Goal: Information Seeking & Learning: Learn about a topic

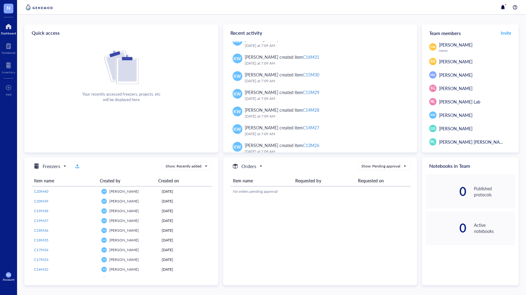
scroll to position [282, 0]
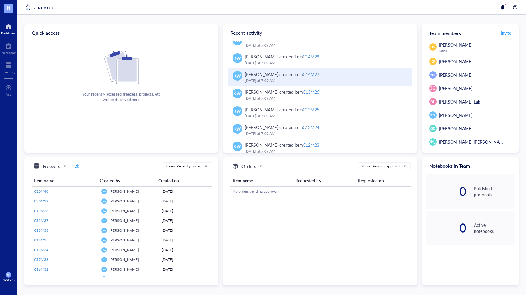
click at [345, 68] on div "KW [PERSON_NAME] created item C14M27 [DATE] 7:09 AM" at bounding box center [320, 77] width 184 height 18
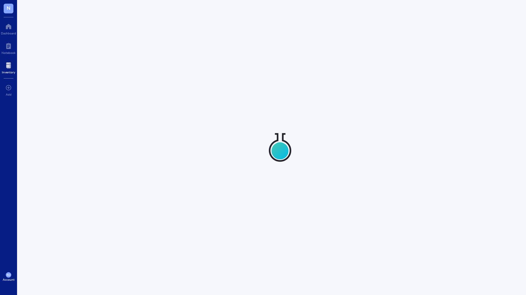
click at [345, 68] on div at bounding box center [280, 147] width 526 height 295
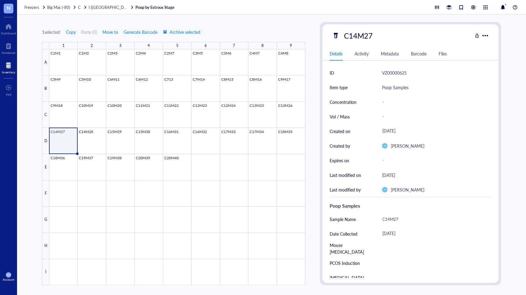
click at [7, 8] on span "N" at bounding box center [9, 8] width 4 height 8
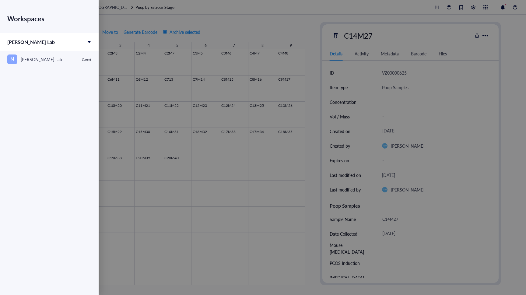
click at [118, 18] on div at bounding box center [263, 147] width 526 height 295
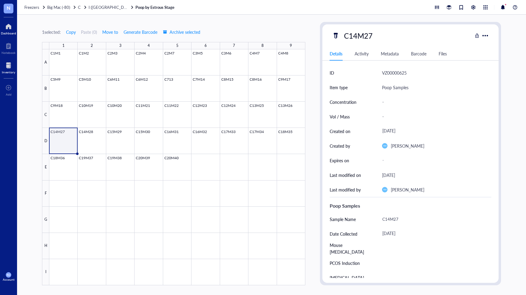
click at [5, 24] on div at bounding box center [8, 27] width 15 height 10
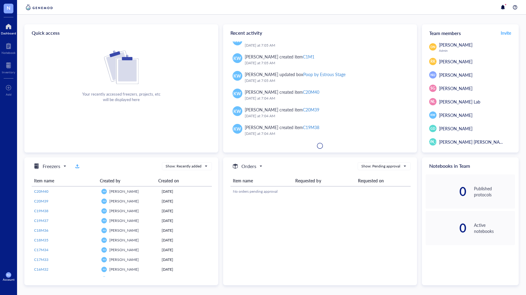
scroll to position [2265, 0]
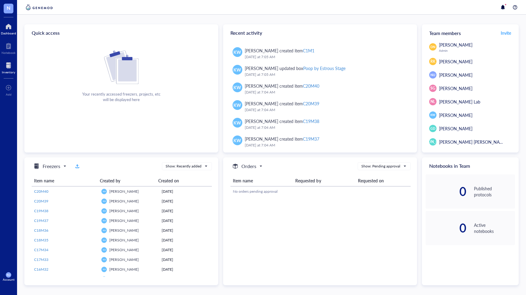
click at [9, 71] on div "Inventory" at bounding box center [8, 72] width 13 height 4
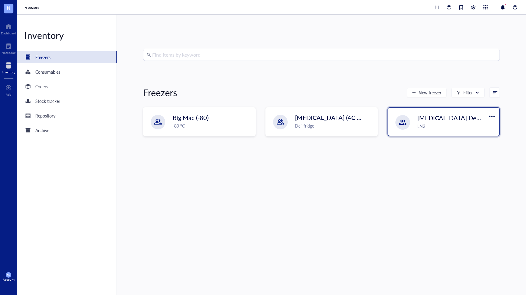
click at [423, 121] on span "[MEDICAL_DATA] Dewer" at bounding box center [451, 118] width 69 height 9
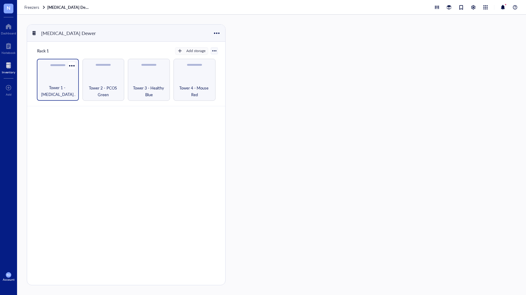
click at [49, 84] on span "Tower 1 - [MEDICAL_DATA] Yellow" at bounding box center [58, 90] width 36 height 13
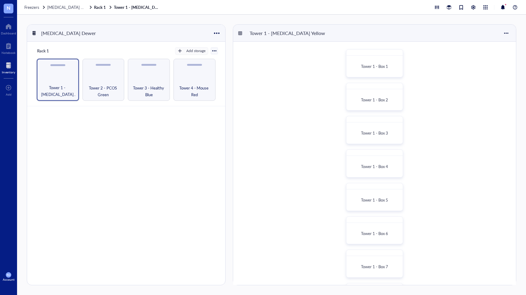
scroll to position [100, 0]
click at [379, 261] on div "Tower 1 - Box 10" at bounding box center [374, 267] width 51 height 16
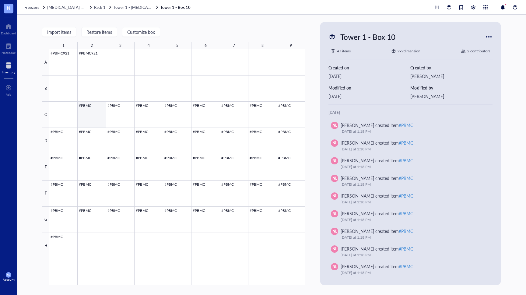
click at [84, 113] on div at bounding box center [177, 167] width 256 height 236
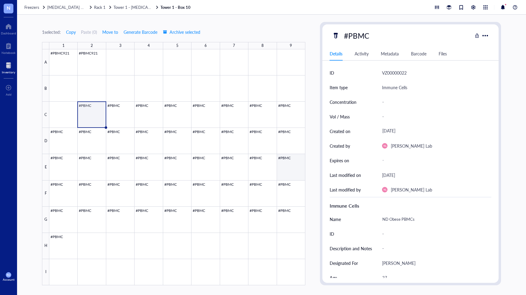
click at [290, 163] on div at bounding box center [177, 167] width 256 height 236
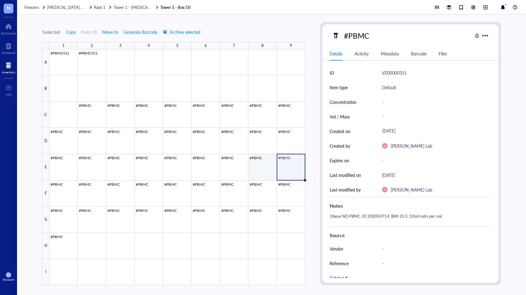
click at [259, 167] on div at bounding box center [177, 167] width 256 height 236
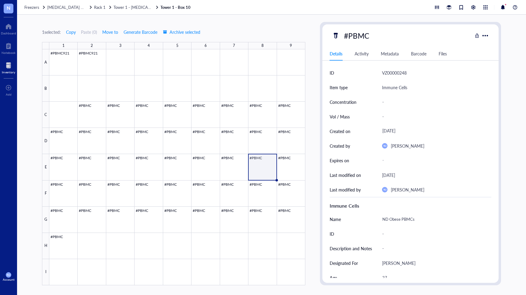
click at [279, 166] on div at bounding box center [177, 167] width 256 height 236
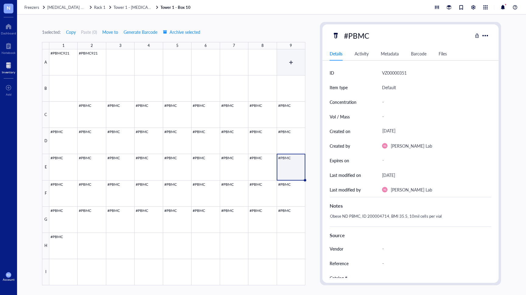
click at [289, 58] on div at bounding box center [177, 167] width 256 height 236
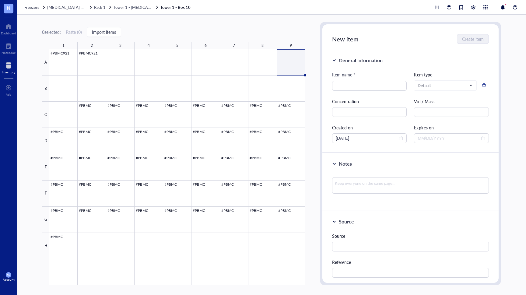
click at [362, 57] on div "General information" at bounding box center [361, 60] width 44 height 7
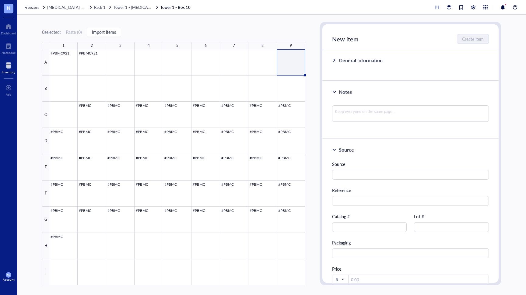
click at [362, 57] on div "General information" at bounding box center [361, 60] width 44 height 7
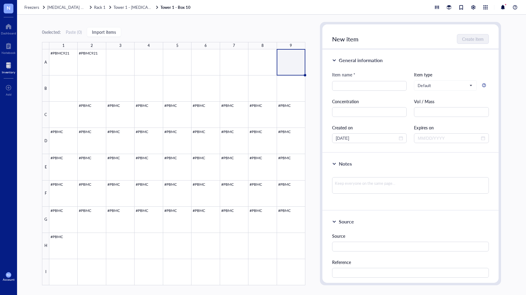
click at [352, 42] on span "New item" at bounding box center [345, 39] width 26 height 9
click at [360, 39] on div "New item Create item" at bounding box center [410, 36] width 176 height 25
click at [440, 7] on div at bounding box center [436, 7] width 7 height 7
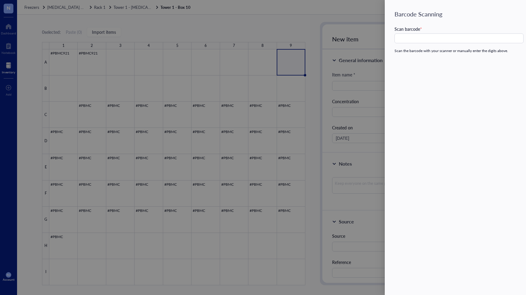
drag, startPoint x: 341, startPoint y: 15, endPoint x: 365, endPoint y: 13, distance: 24.4
click at [341, 15] on div at bounding box center [263, 147] width 526 height 295
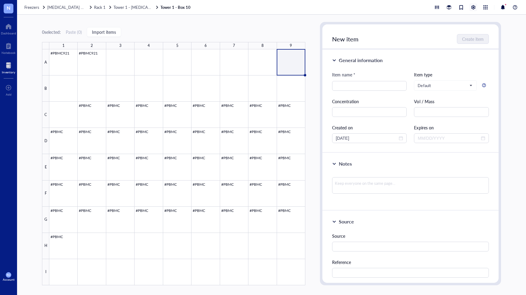
click at [473, 4] on div at bounding box center [473, 7] width 7 height 7
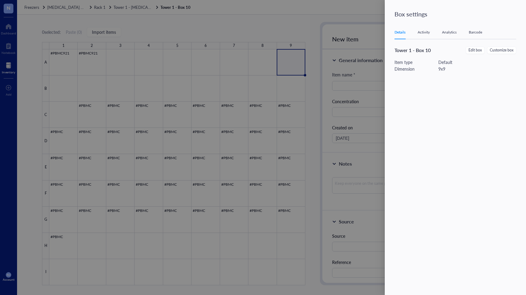
click at [356, 16] on div at bounding box center [263, 147] width 526 height 295
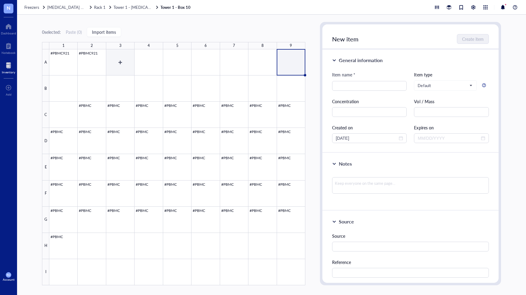
click at [124, 66] on div at bounding box center [177, 167] width 256 height 236
click at [124, 62] on div at bounding box center [177, 167] width 256 height 236
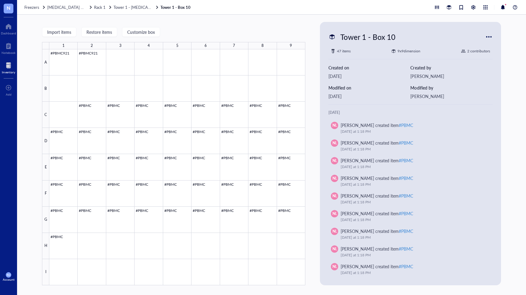
click at [493, 37] on div at bounding box center [489, 37] width 10 height 10
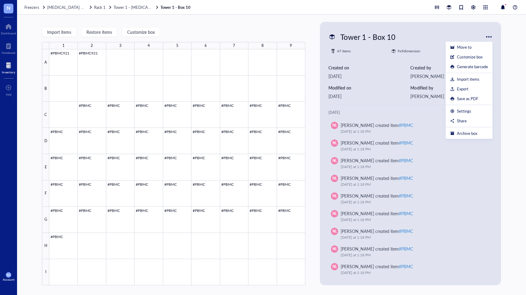
click at [273, 23] on div "Import items Restore items Customize box 1 2 3 4 5 6 7 8 9 A B C D E F G H I #P…" at bounding box center [173, 153] width 263 height 263
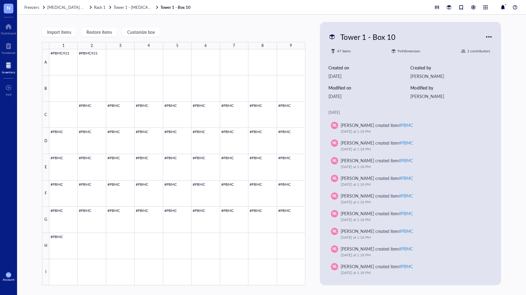
click at [273, 23] on div "Import items Restore items Customize box 1 2 3 4 5 6 7 8 9 A B C D E F G H I #P…" at bounding box center [173, 153] width 263 height 263
click at [288, 55] on div at bounding box center [177, 167] width 256 height 236
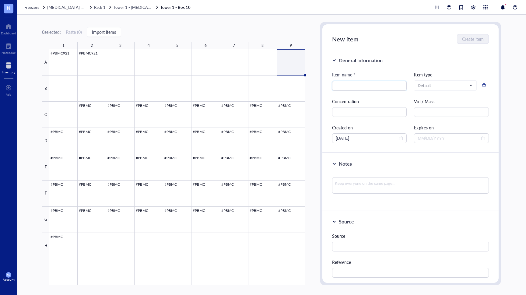
click at [181, 27] on div "0 selected: Paste ( 0 ) Import items 1 2 3 4 5 6 7 8 9 A B C D E F G H I #PBMC9…" at bounding box center [173, 153] width 263 height 263
click at [54, 6] on span "[MEDICAL_DATA] Dewer" at bounding box center [69, 7] width 45 height 6
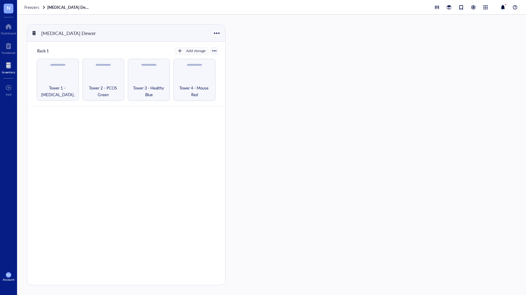
click at [220, 34] on div at bounding box center [216, 33] width 9 height 9
click at [313, 33] on div "[MEDICAL_DATA] Dewer Rack 1 Add storage Tower 1 - [MEDICAL_DATA] Yellow Tower 2…" at bounding box center [271, 155] width 509 height 280
click at [487, 8] on div at bounding box center [485, 7] width 7 height 7
click at [475, 7] on div at bounding box center [473, 7] width 7 height 7
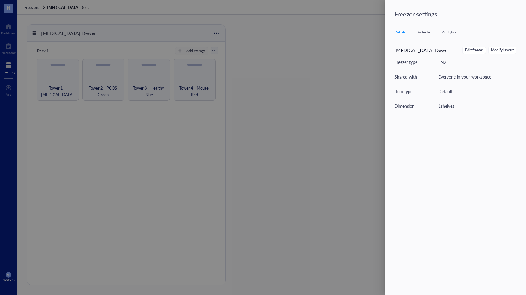
click at [338, 74] on div at bounding box center [263, 147] width 526 height 295
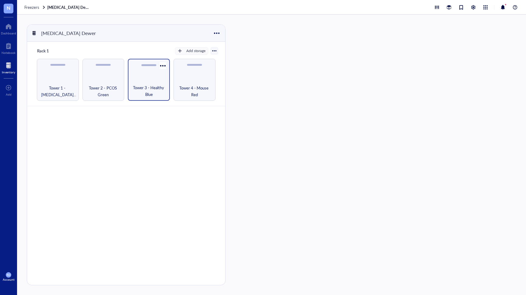
click at [153, 75] on div "Tower 3 - Healthy Blue" at bounding box center [149, 80] width 42 height 42
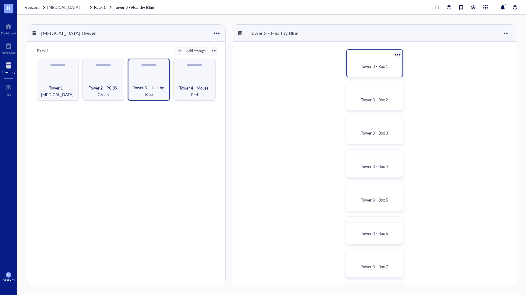
click at [372, 64] on span "Tower 3 - Box 1" at bounding box center [374, 66] width 27 height 6
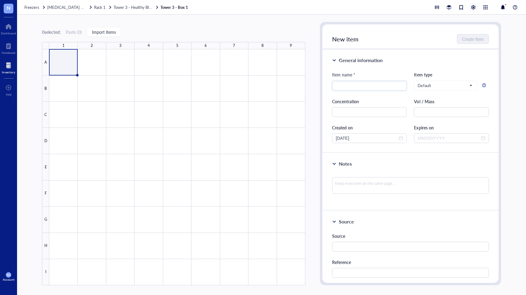
click at [474, 6] on div at bounding box center [473, 7] width 7 height 7
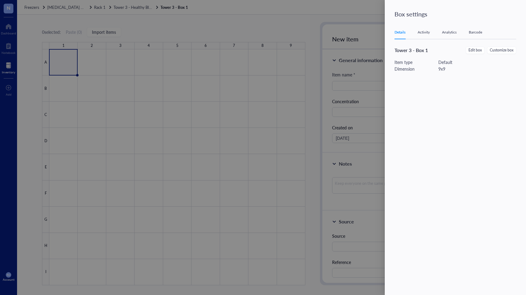
click at [446, 34] on div "Analytics" at bounding box center [449, 32] width 15 height 6
click at [478, 31] on div "Barcode" at bounding box center [475, 32] width 13 height 6
click at [417, 33] on div "Details Activity Analytics Barcode" at bounding box center [455, 33] width 122 height 14
click at [423, 30] on div "Activity" at bounding box center [424, 32] width 12 height 6
click at [331, 24] on div at bounding box center [263, 147] width 526 height 295
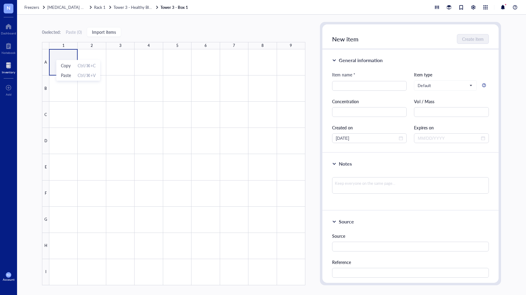
click at [194, 25] on div "0 selected: Paste ( 0 ) Import items 1 2 3 4 5 6 7 8 9 A B C D E F G H I" at bounding box center [173, 153] width 263 height 263
click at [135, 9] on span "Tower 3 - Healthy Blue" at bounding box center [134, 7] width 40 height 6
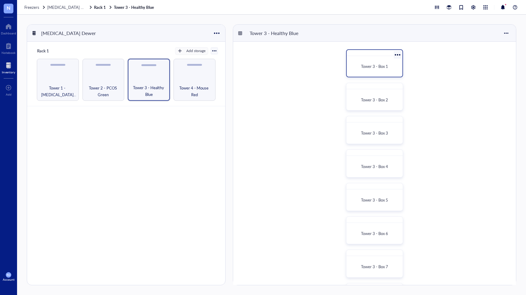
click at [366, 71] on div "Tower 3 - Box 1" at bounding box center [374, 66] width 51 height 16
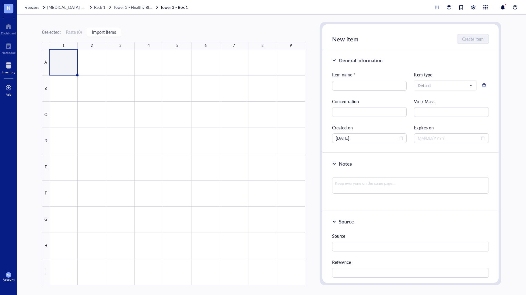
click at [11, 96] on div "Add" at bounding box center [9, 95] width 6 height 4
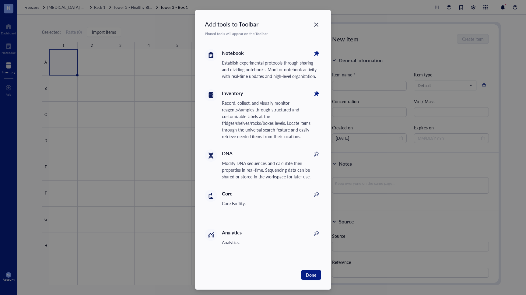
click at [161, 117] on div "Add tools to Toolbar Pinned tools will appear on the Toolbar Notebook Establish…" at bounding box center [263, 147] width 526 height 295
click at [317, 25] on icon "Close" at bounding box center [316, 25] width 6 height 6
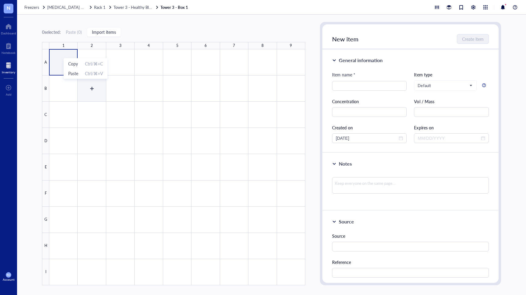
click at [96, 89] on div at bounding box center [177, 167] width 256 height 236
click at [66, 65] on div at bounding box center [177, 167] width 256 height 236
click at [451, 86] on span "Default" at bounding box center [445, 85] width 54 height 5
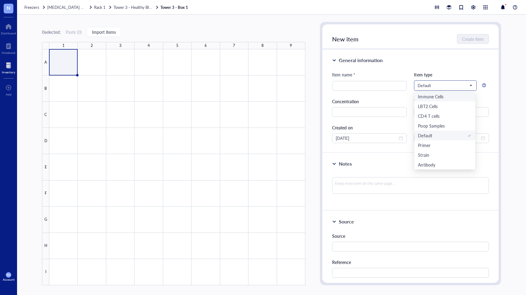
click at [439, 97] on div "Immune Cells" at bounding box center [430, 96] width 25 height 7
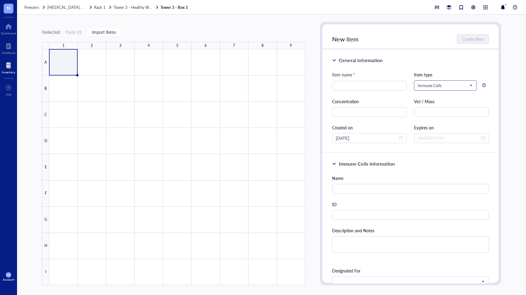
click at [453, 87] on span "Immune Cells" at bounding box center [445, 85] width 54 height 5
click at [443, 118] on div "CD4 T cells" at bounding box center [444, 116] width 53 height 7
click at [464, 86] on span "CD4 T cells" at bounding box center [445, 85] width 54 height 5
click at [435, 95] on div "Immune Cells" at bounding box center [430, 96] width 25 height 7
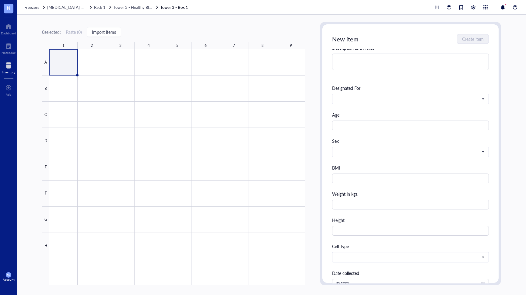
scroll to position [274, 0]
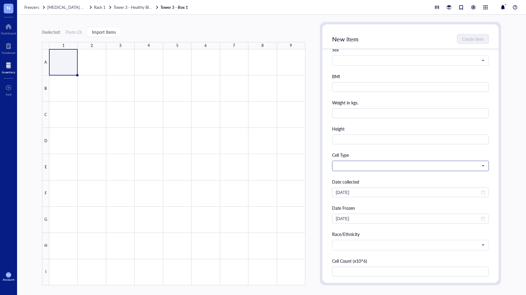
click at [422, 163] on span at bounding box center [410, 165] width 148 height 5
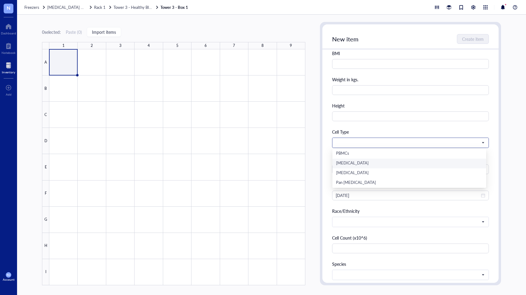
scroll to position [304, 0]
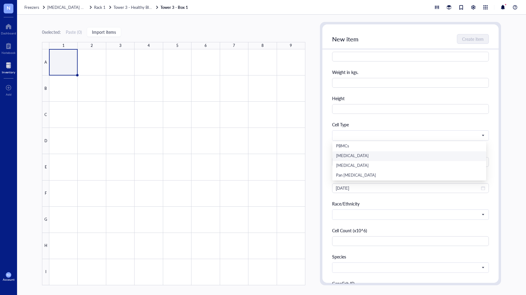
click at [494, 145] on div "Immune Cells information Name ID Description and Notes Designated For Age Sex B…" at bounding box center [410, 91] width 176 height 487
click at [139, 9] on span "Tower 3 - Healthy Blue" at bounding box center [134, 7] width 40 height 6
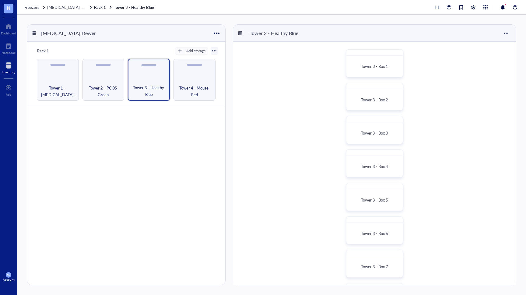
click at [71, 4] on div "Freezers [MEDICAL_DATA] Dewer Rack 1 Tower 3 - Healthy Blue" at bounding box center [271, 7] width 509 height 15
click at [75, 7] on span "[MEDICAL_DATA] Dewer" at bounding box center [69, 7] width 45 height 6
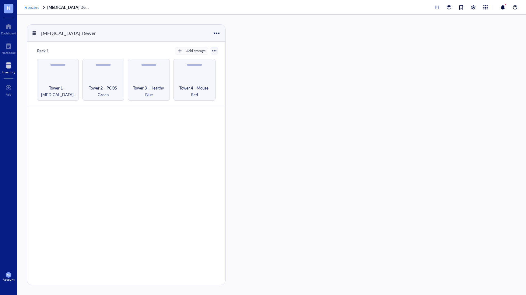
click at [34, 6] on span "Freezers" at bounding box center [31, 7] width 15 height 6
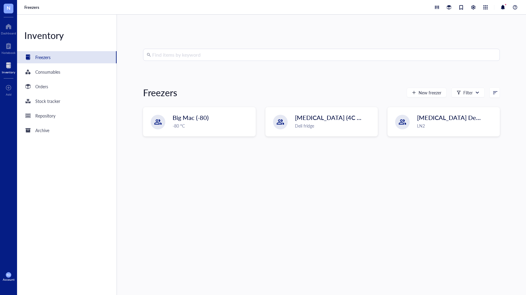
click at [11, 9] on span "N" at bounding box center [9, 9] width 10 height 10
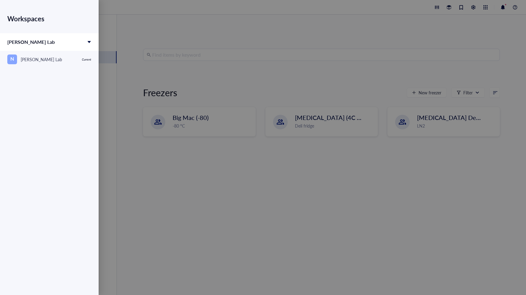
click at [196, 38] on div at bounding box center [263, 147] width 526 height 295
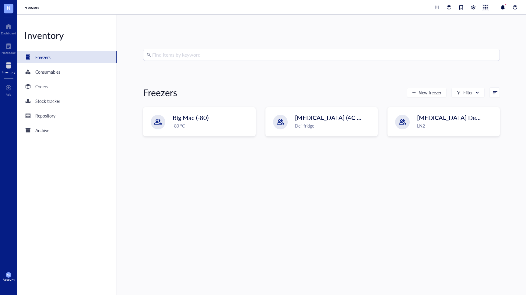
click at [485, 5] on div at bounding box center [485, 7] width 7 height 7
click at [470, 7] on div at bounding box center [473, 7] width 7 height 7
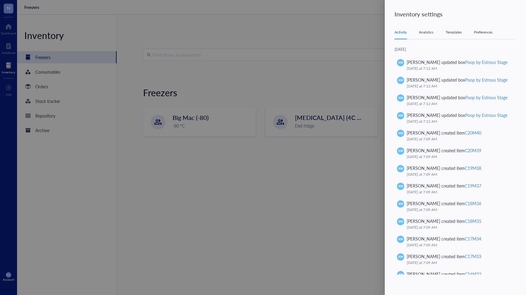
click at [457, 31] on div "Templates" at bounding box center [454, 32] width 16 height 6
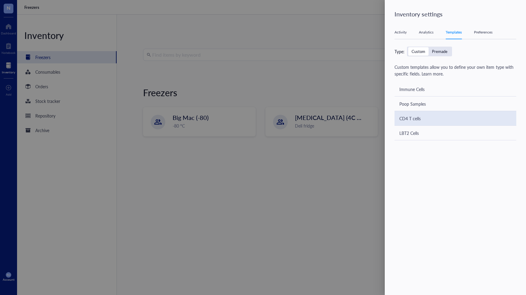
click at [422, 117] on div "CD4 T cells" at bounding box center [455, 118] width 122 height 15
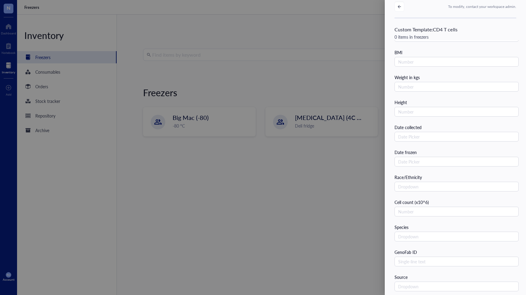
scroll to position [10, 0]
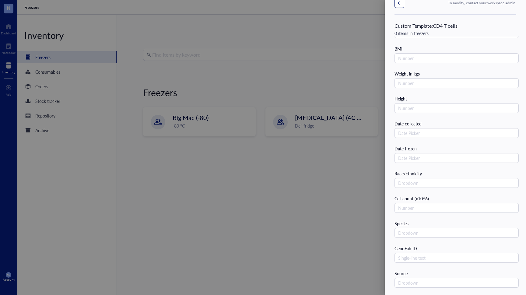
click at [397, 3] on button "button" at bounding box center [399, 3] width 10 height 10
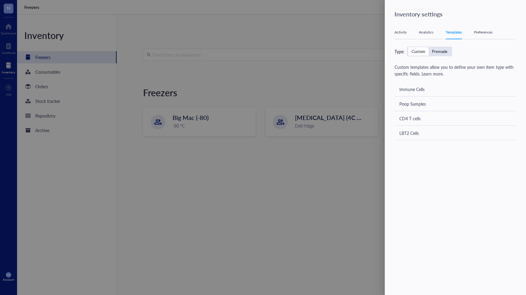
scroll to position [0, 0]
drag, startPoint x: 411, startPoint y: 114, endPoint x: 422, endPoint y: 86, distance: 30.7
click at [422, 86] on div "Immune Cells" at bounding box center [455, 89] width 122 height 15
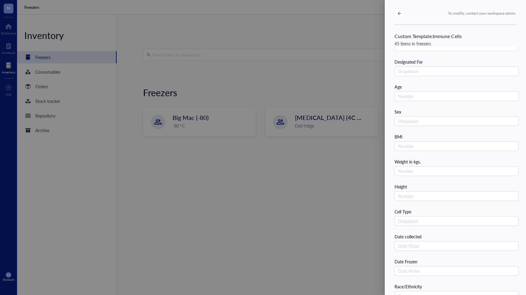
scroll to position [122, 0]
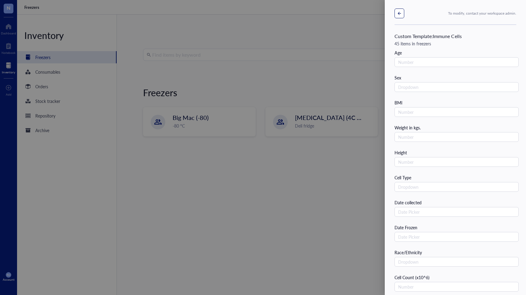
click at [398, 12] on icon "button" at bounding box center [399, 13] width 4 height 4
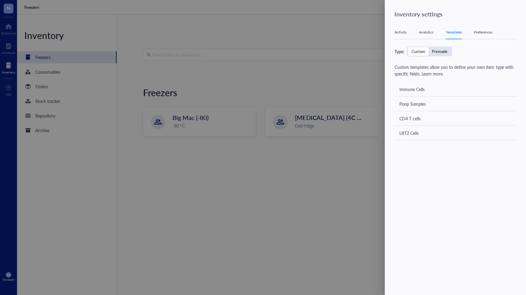
click at [112, 37] on div at bounding box center [263, 147] width 526 height 295
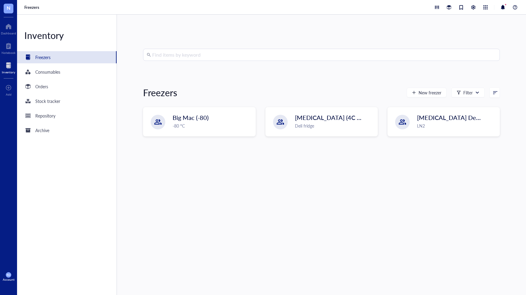
click at [12, 278] on div "Account" at bounding box center [9, 280] width 12 height 4
click at [46, 284] on link "Logout" at bounding box center [40, 287] width 35 height 11
